Goal: Task Accomplishment & Management: Book appointment/travel/reservation

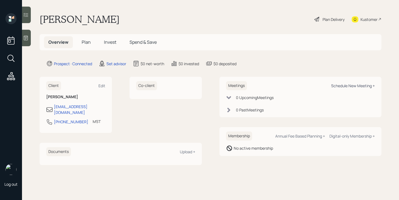
click at [357, 86] on div "Schedule New Meeting +" at bounding box center [353, 85] width 44 height 5
select select "round-[PERSON_NAME]"
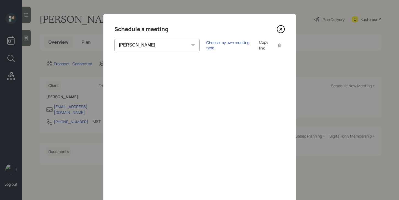
click at [206, 46] on div "Choose my own meeting type" at bounding box center [229, 45] width 46 height 10
click at [281, 29] on icon at bounding box center [280, 29] width 2 height 2
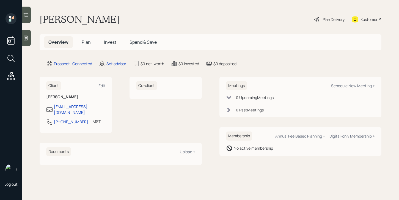
click at [26, 36] on icon at bounding box center [25, 37] width 5 height 5
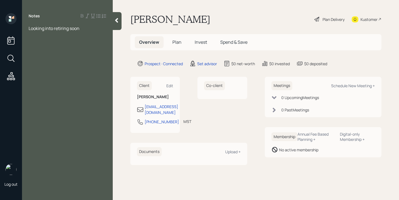
click at [116, 18] on icon at bounding box center [116, 20] width 5 height 5
